Goal: Information Seeking & Learning: Learn about a topic

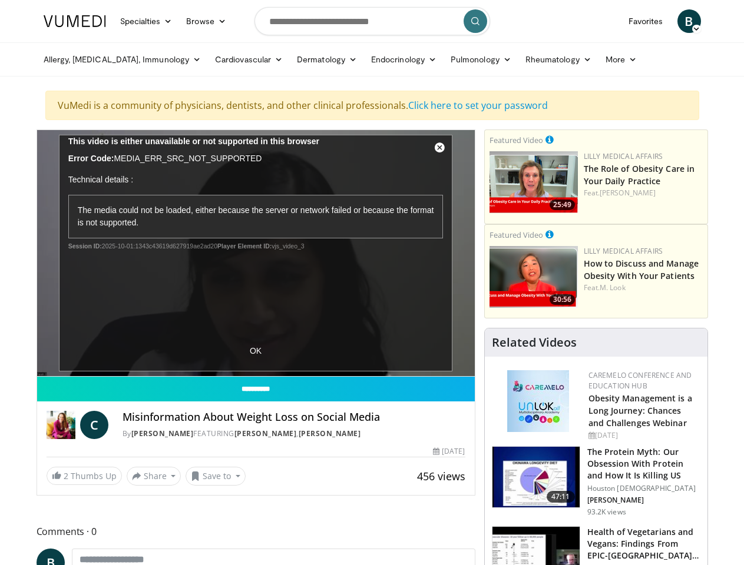
click at [117, 21] on link "Specialties" at bounding box center [146, 21] width 67 height 24
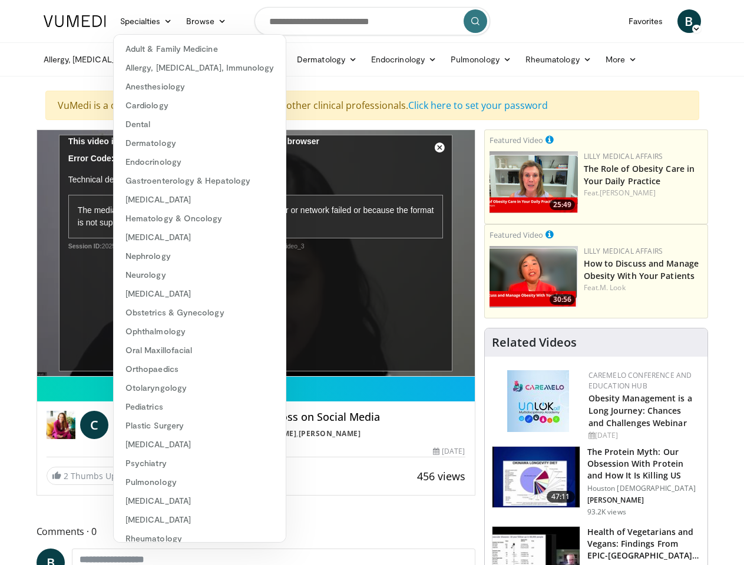
click at [179, 21] on link "Browse" at bounding box center [206, 21] width 54 height 24
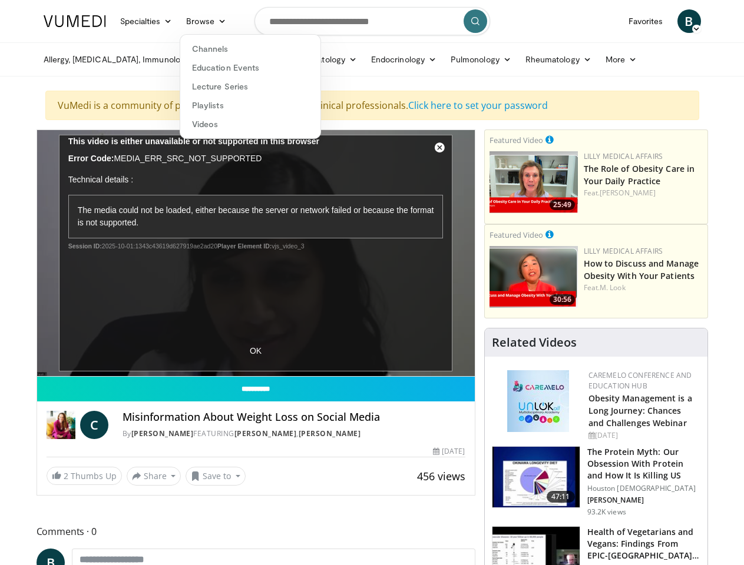
click at [701, 21] on span "B" at bounding box center [689, 21] width 24 height 24
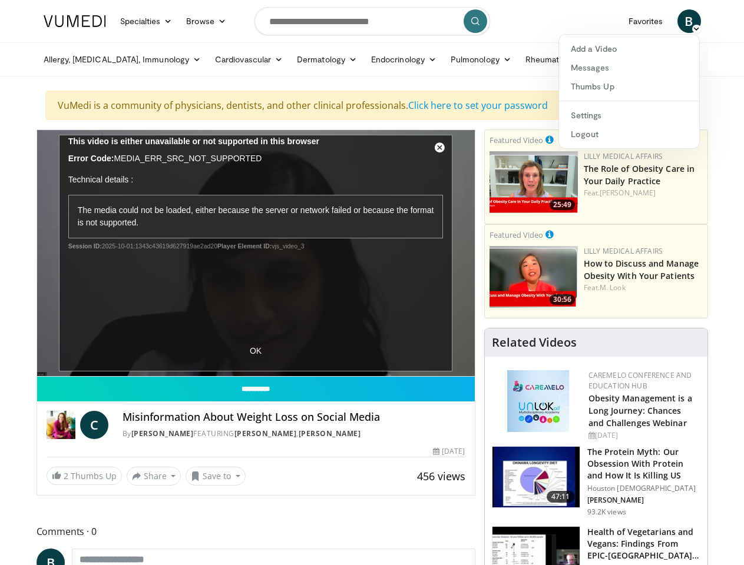
click at [74, 59] on link "Allergy, [MEDICAL_DATA], Immunology" at bounding box center [123, 60] width 172 height 24
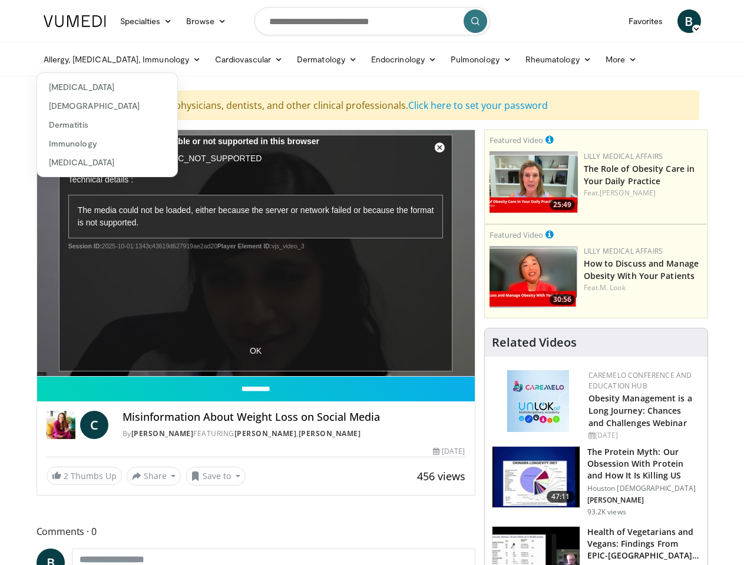
click at [208, 59] on link "Cardiovascular" at bounding box center [249, 60] width 82 height 24
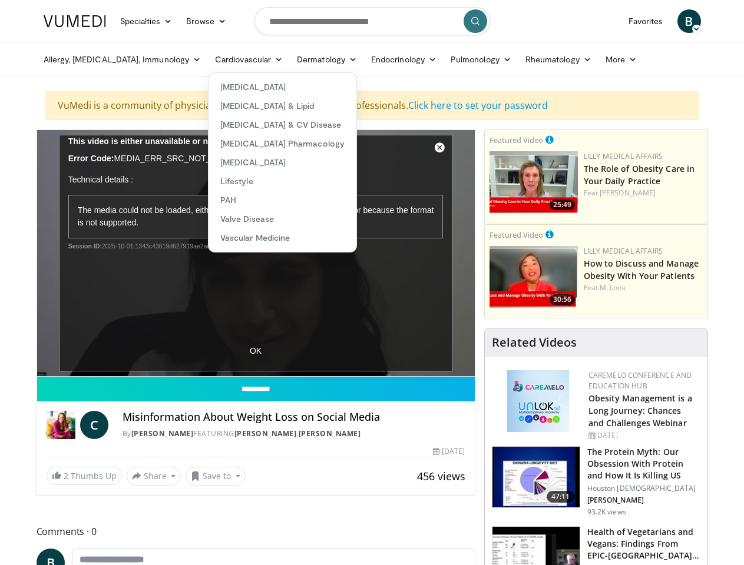
click at [290, 59] on link "Dermatology" at bounding box center [327, 60] width 74 height 24
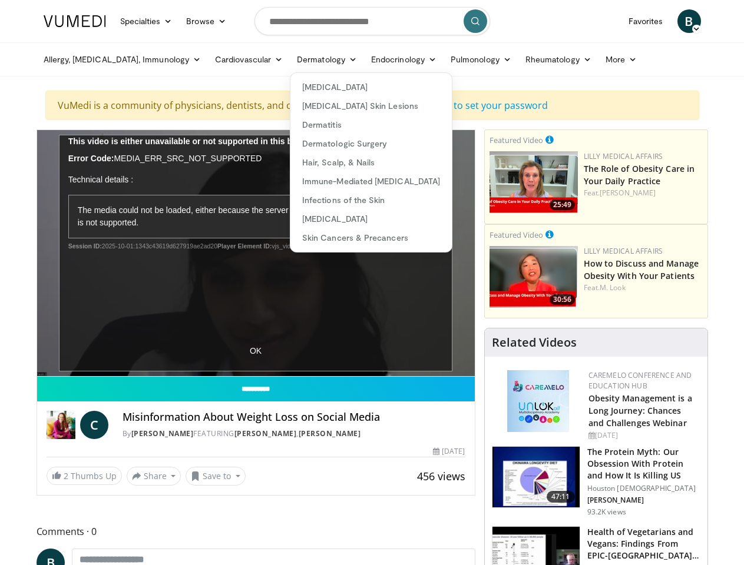
click at [364, 59] on link "Endocrinology" at bounding box center [403, 60] width 79 height 24
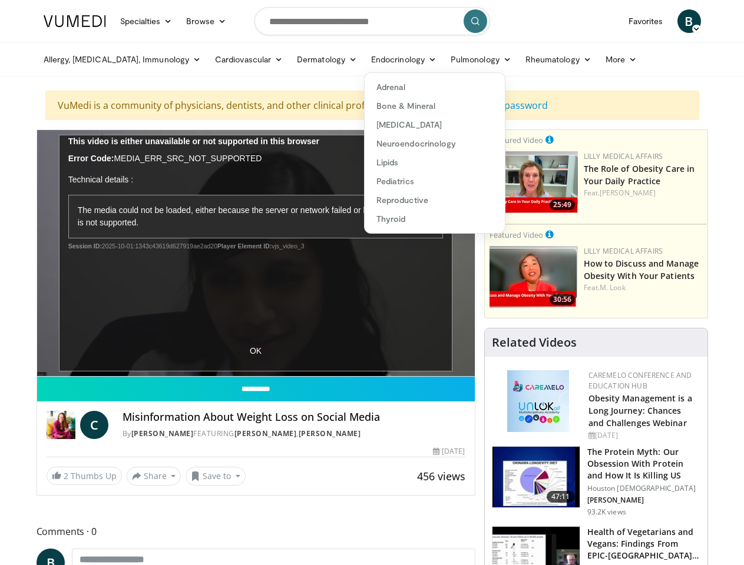
click at [443, 59] on link "Pulmonology" at bounding box center [480, 60] width 75 height 24
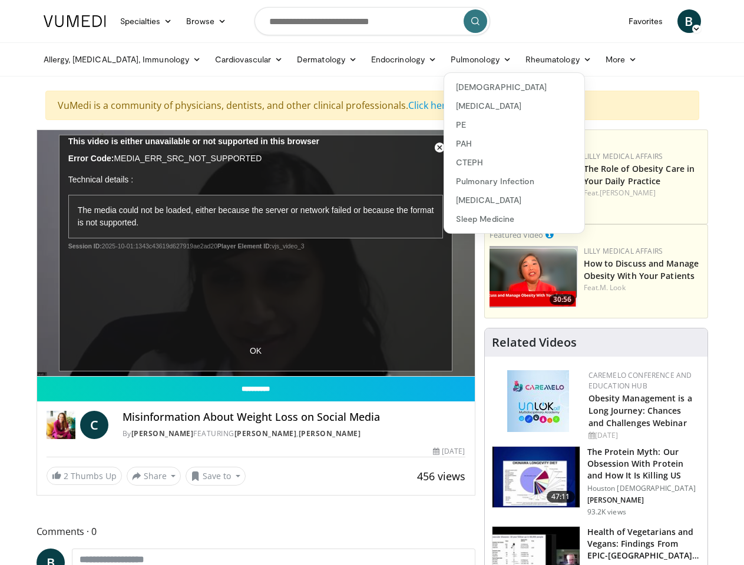
click at [518, 59] on link "Rheumatology" at bounding box center [558, 60] width 80 height 24
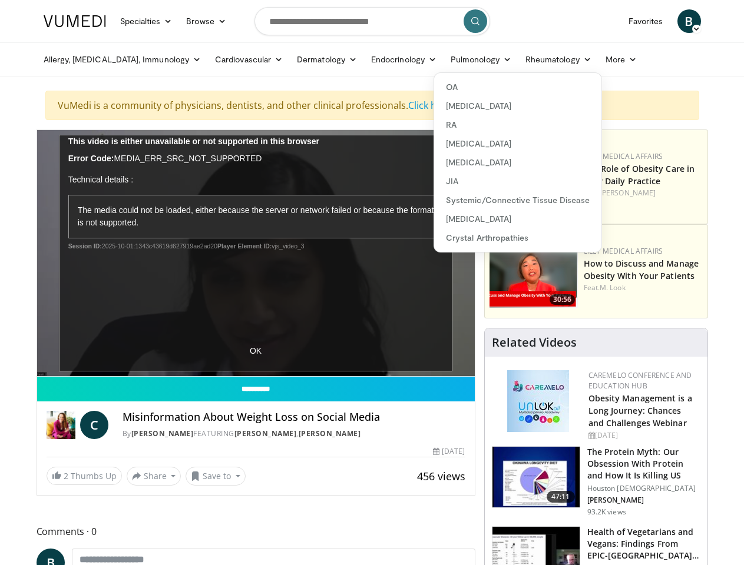
click at [598, 59] on link "More" at bounding box center [620, 60] width 45 height 24
